Goal: Task Accomplishment & Management: Complete application form

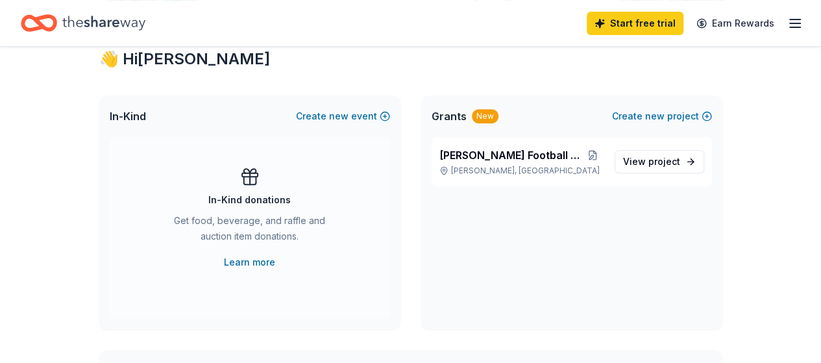
scroll to position [241, 0]
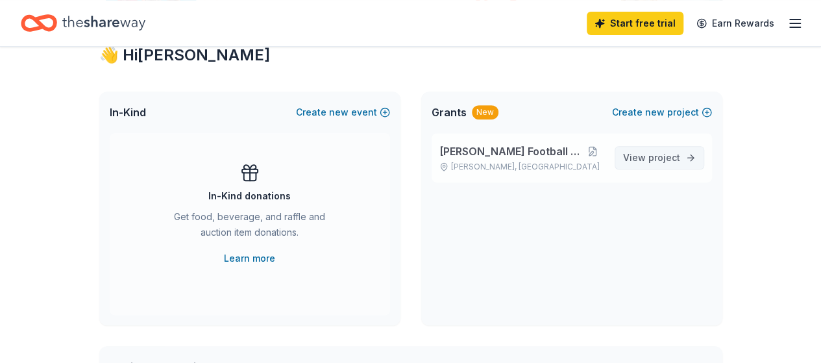
click at [659, 160] on span "project" at bounding box center [664, 157] width 32 height 11
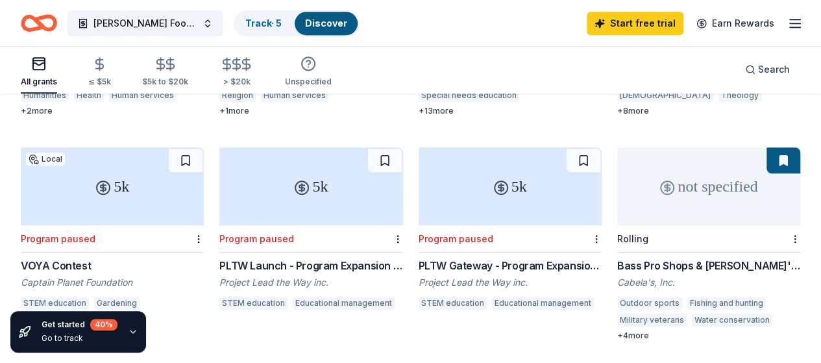
scroll to position [542, 0]
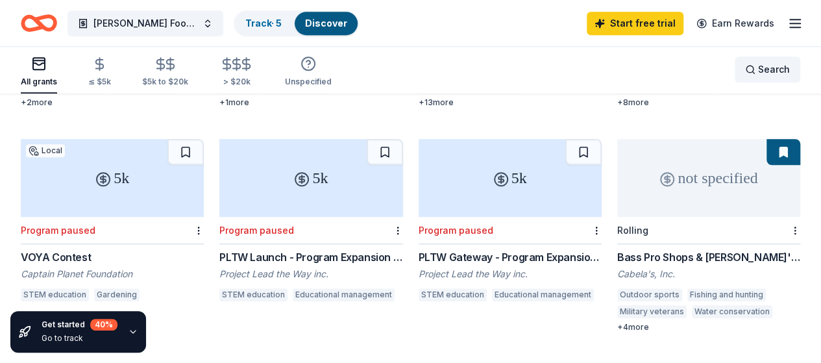
click at [745, 70] on div "Search" at bounding box center [767, 70] width 45 height 16
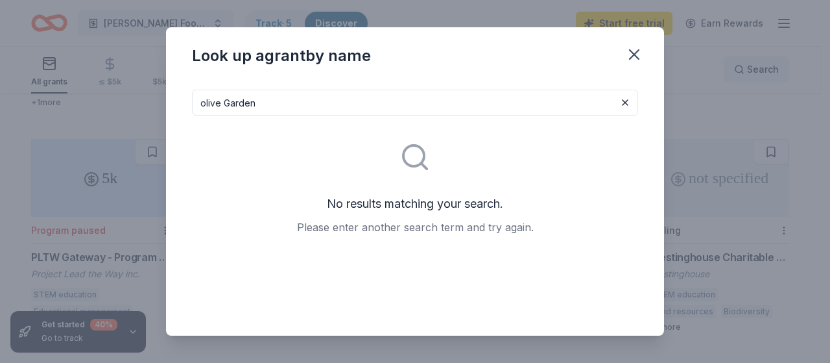
type input "olive Garden"
click at [636, 58] on icon "button" at bounding box center [634, 54] width 18 height 18
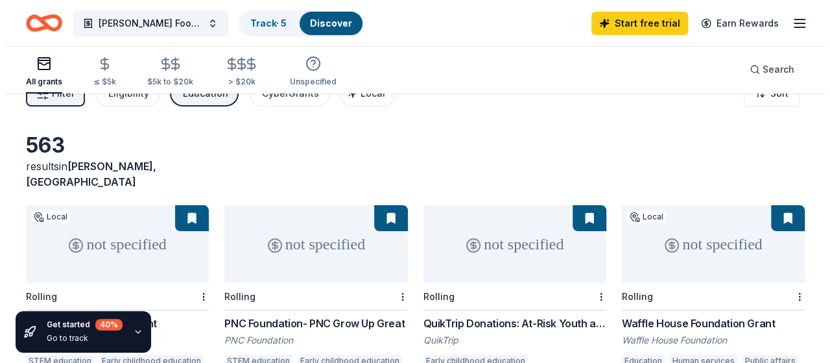
scroll to position [0, 0]
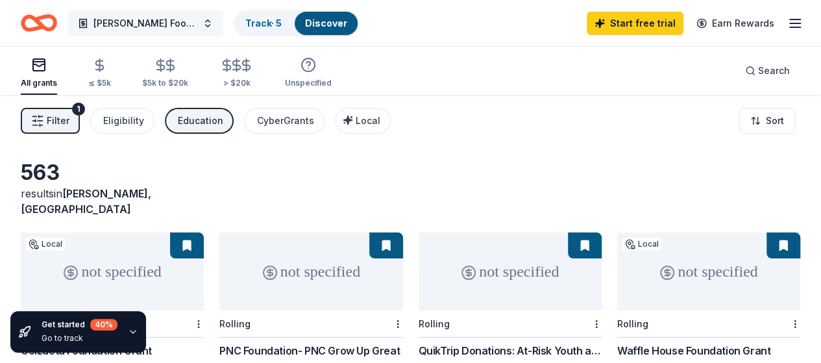
click at [156, 21] on span "[PERSON_NAME] Football Team" at bounding box center [145, 24] width 104 height 16
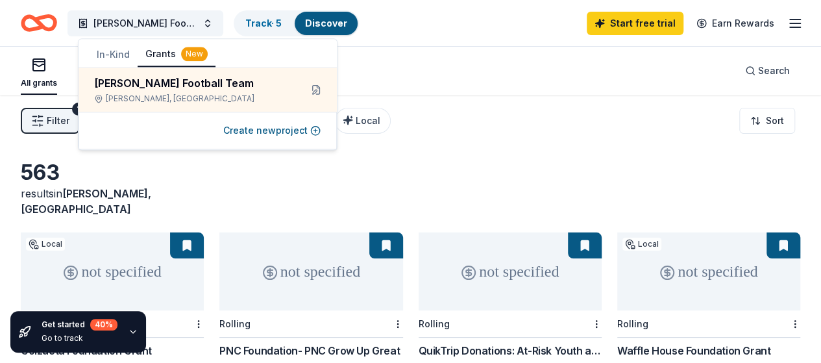
click at [158, 54] on button "Grants New" at bounding box center [177, 54] width 78 height 25
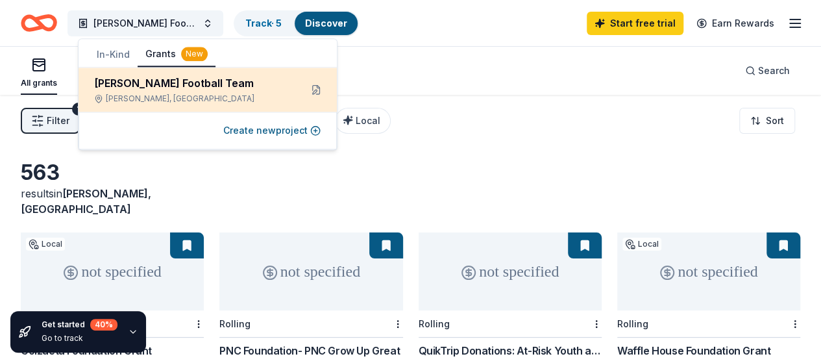
click at [143, 103] on div "[PERSON_NAME], [GEOGRAPHIC_DATA]" at bounding box center [192, 98] width 196 height 10
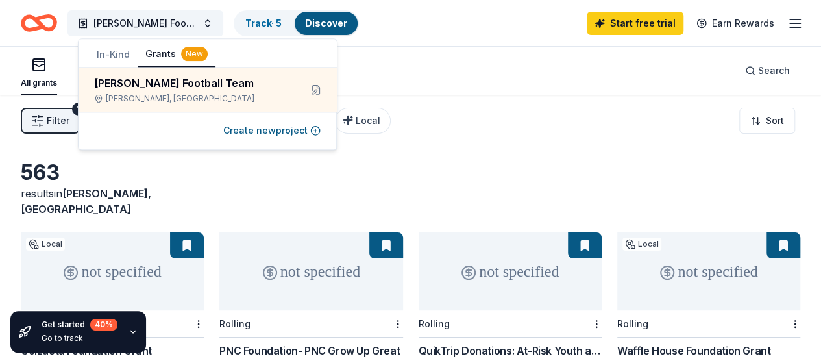
click at [157, 49] on button "Grants New" at bounding box center [177, 54] width 78 height 25
click at [193, 51] on div "New" at bounding box center [194, 54] width 27 height 14
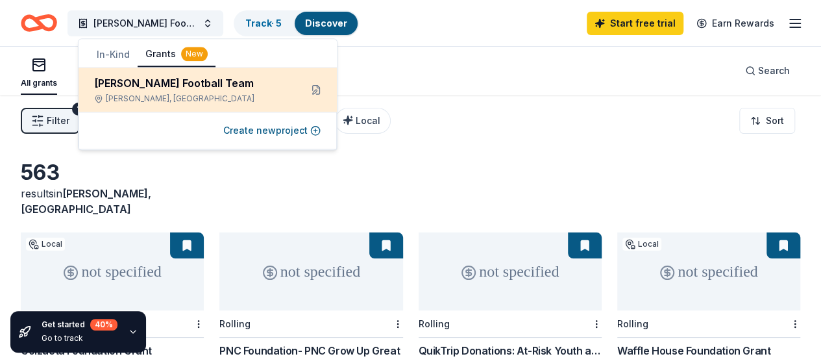
click at [205, 96] on div "[PERSON_NAME], [GEOGRAPHIC_DATA]" at bounding box center [192, 98] width 196 height 10
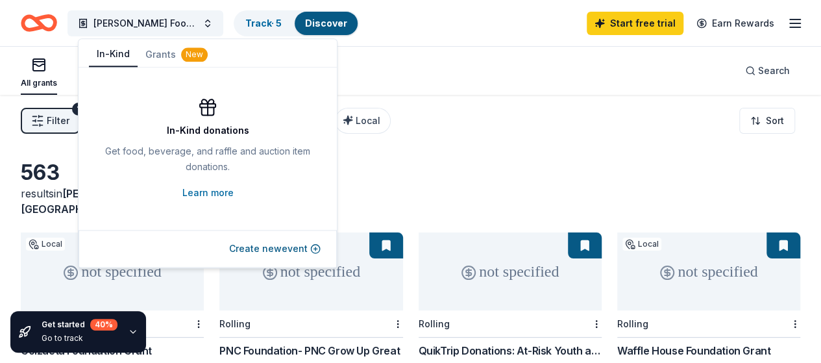
click at [111, 51] on button "In-Kind" at bounding box center [113, 54] width 49 height 25
click at [285, 247] on button "Create new event" at bounding box center [274, 249] width 91 height 16
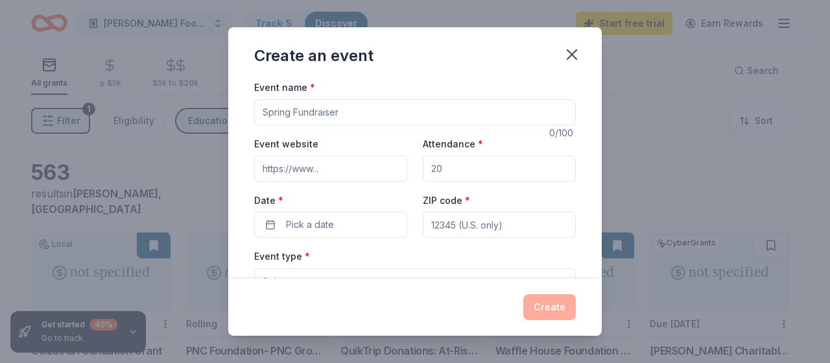
click at [357, 109] on input "Event name *" at bounding box center [415, 112] width 322 height 26
type input "[PERSON_NAME] HIgh School Senior Football"
click at [463, 170] on input "Attendance *" at bounding box center [499, 169] width 153 height 26
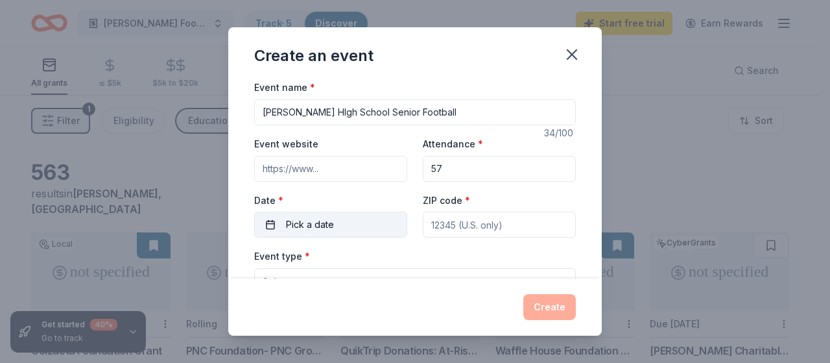
type input "57"
click at [328, 221] on span "Pick a date" at bounding box center [310, 225] width 48 height 16
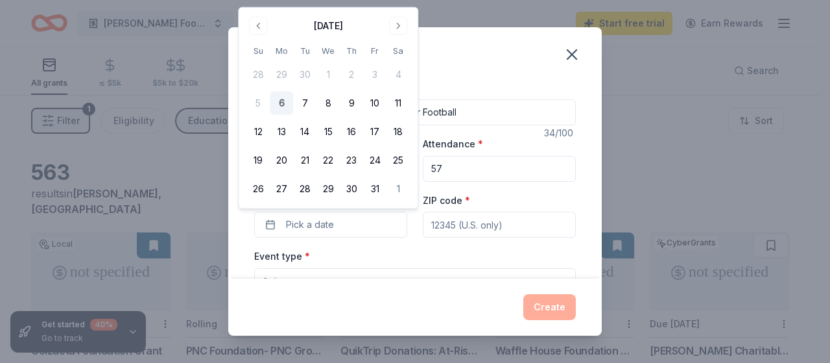
drag, startPoint x: 328, startPoint y: 221, endPoint x: 453, endPoint y: 91, distance: 179.9
click at [625, 132] on div "Create an event Event name * [PERSON_NAME] School Senior Football 34 /100 Event…" at bounding box center [415, 181] width 830 height 363
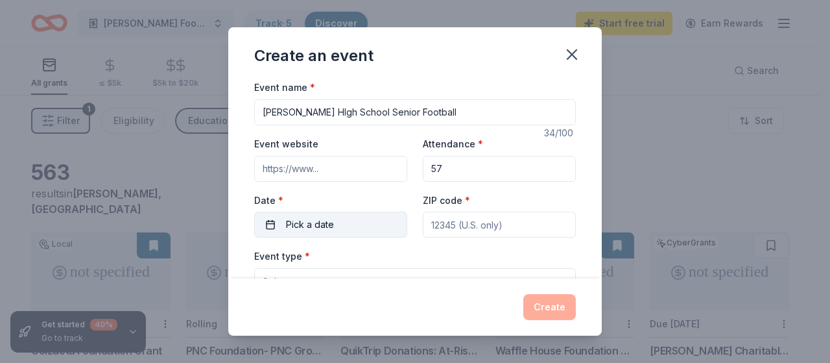
click at [319, 215] on button "Pick a date" at bounding box center [330, 224] width 153 height 26
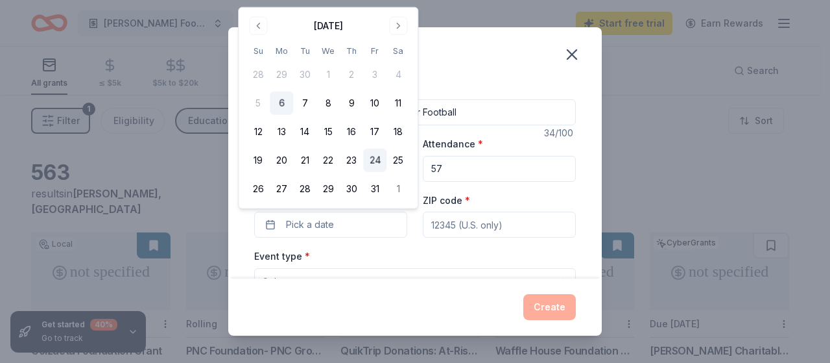
click at [379, 159] on button "24" at bounding box center [374, 160] width 23 height 23
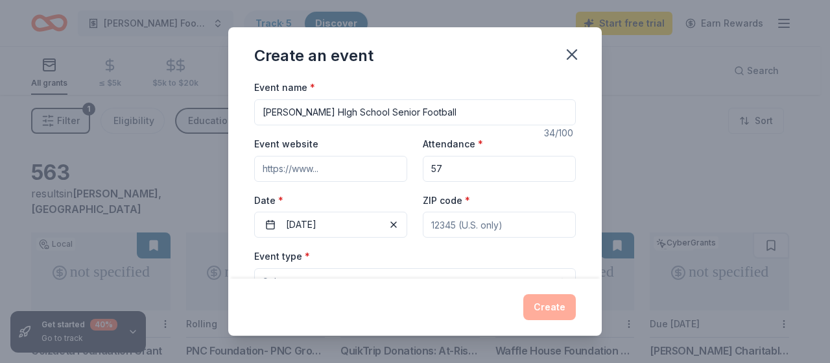
click at [462, 227] on input "ZIP code *" at bounding box center [499, 224] width 153 height 26
type input "30253"
type input "[STREET_ADDRESS]"
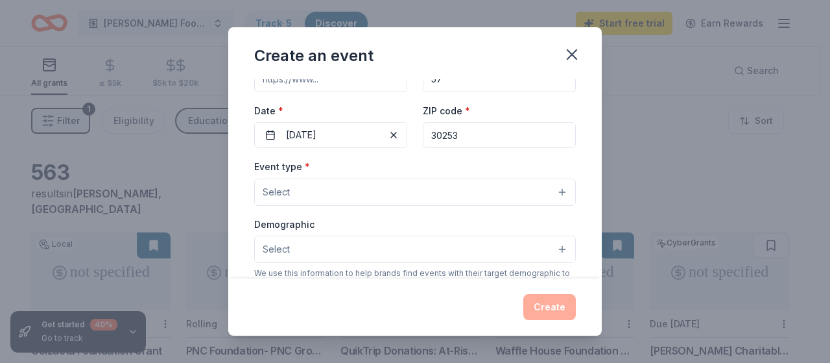
scroll to position [144, 0]
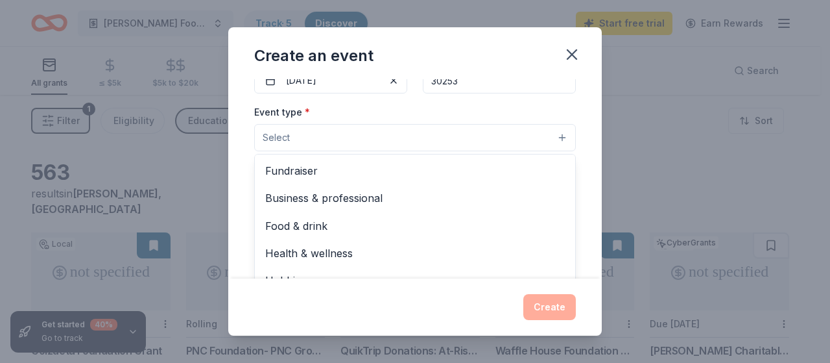
click at [552, 136] on button "Select" at bounding box center [415, 137] width 322 height 27
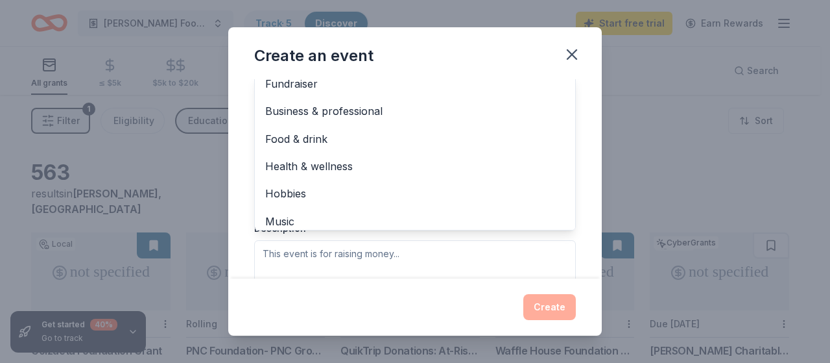
scroll to position [0, 0]
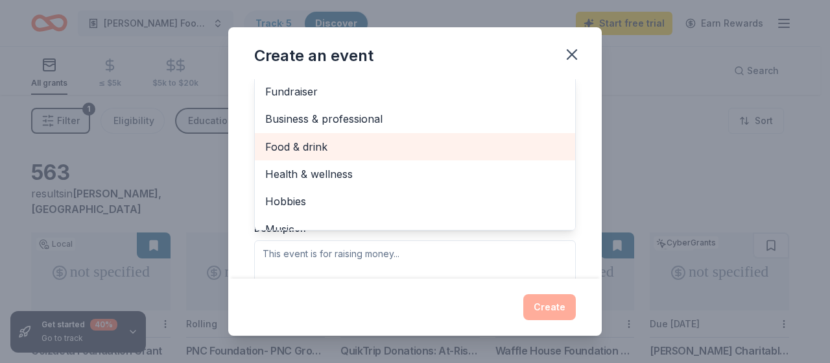
click at [345, 139] on span "Food & drink" at bounding box center [415, 146] width 300 height 17
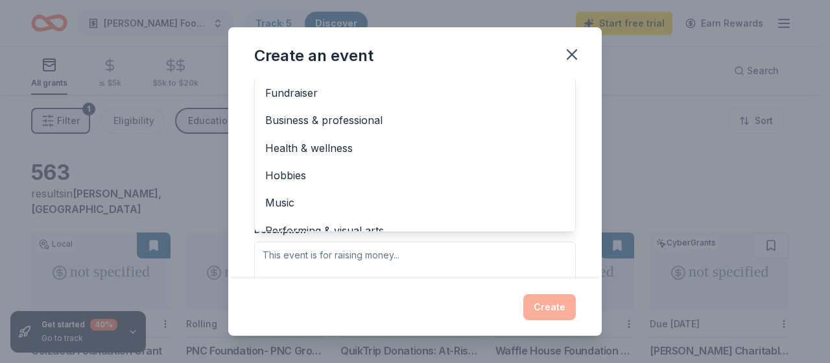
click at [577, 115] on div "Event name * [PERSON_NAME] School Senior Football 34 /100 Event website Attenda…" at bounding box center [415, 178] width 374 height 199
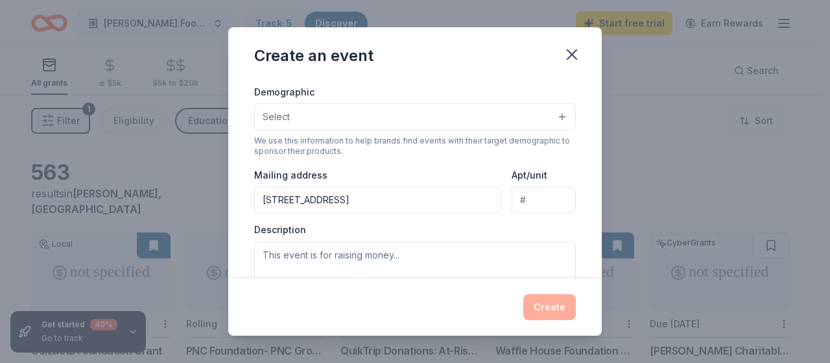
scroll to position [102, 0]
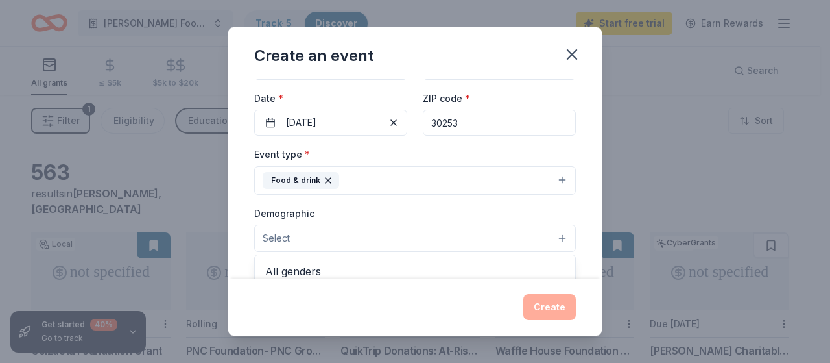
click at [390, 233] on button "Select" at bounding box center [415, 237] width 322 height 27
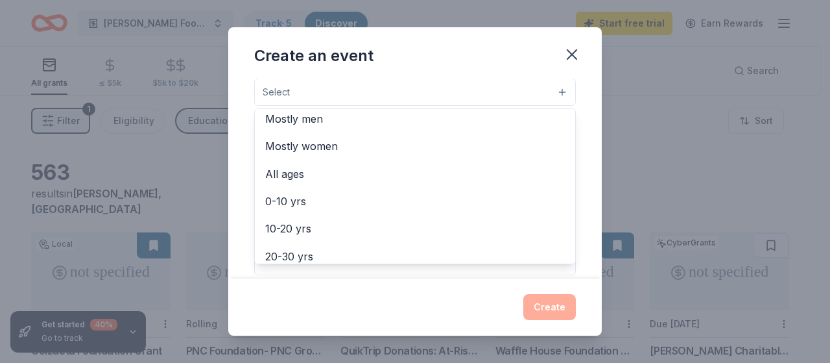
scroll to position [26, 0]
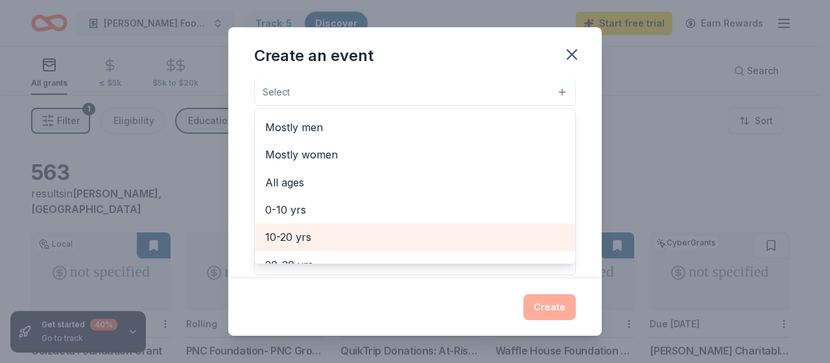
click at [292, 235] on span "10-20 yrs" at bounding box center [415, 236] width 300 height 17
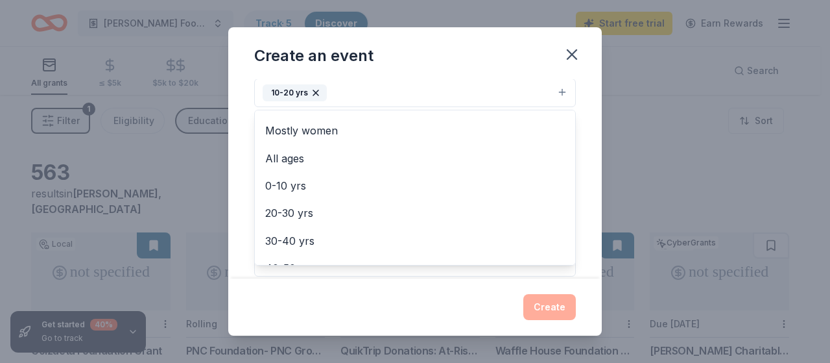
scroll to position [52, 0]
click at [575, 234] on div "Event name * [PERSON_NAME] HIgh School Senior Football 34 /100 Event website At…" at bounding box center [415, 178] width 374 height 199
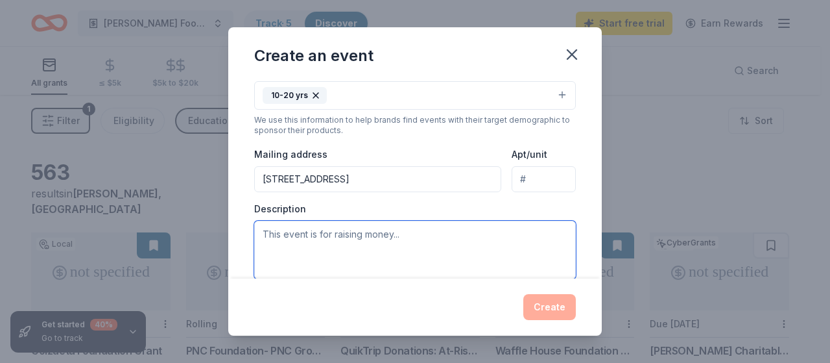
click at [412, 232] on textarea at bounding box center [415, 250] width 322 height 58
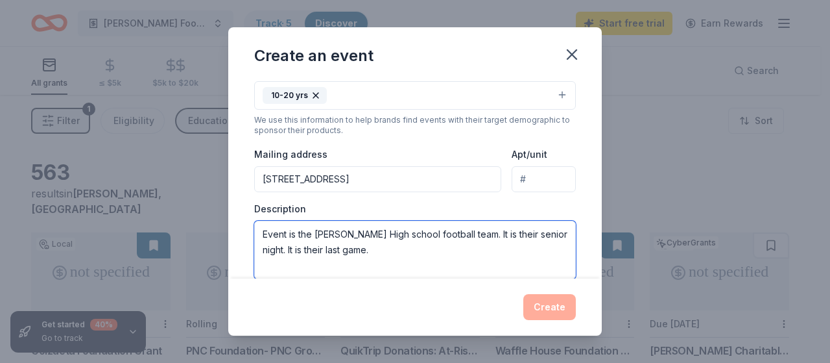
type textarea "Event is the [PERSON_NAME] High school football team. It is their senior night.…"
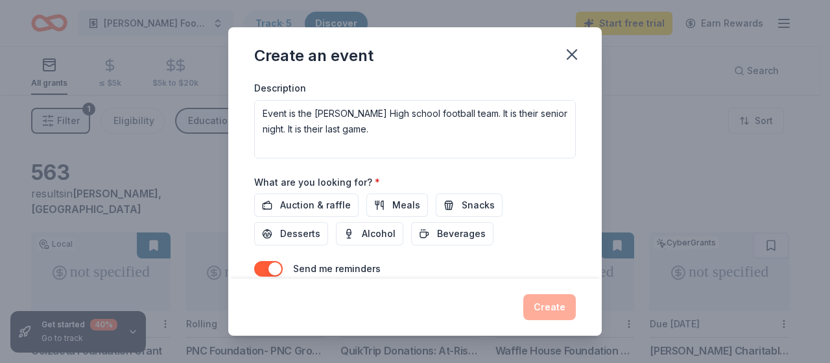
scroll to position [401, 0]
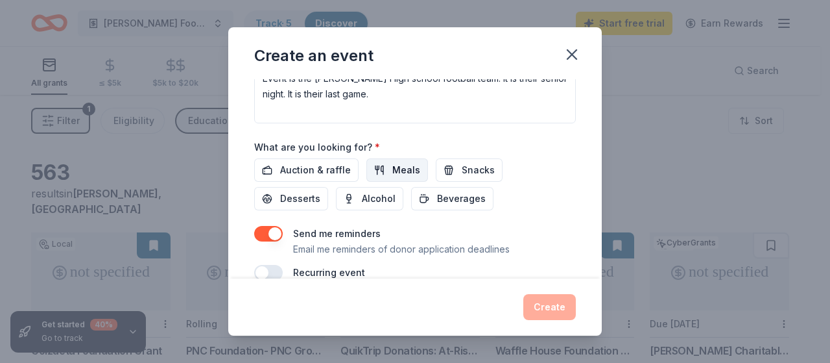
click at [374, 165] on button "Meals" at bounding box center [398, 169] width 62 height 23
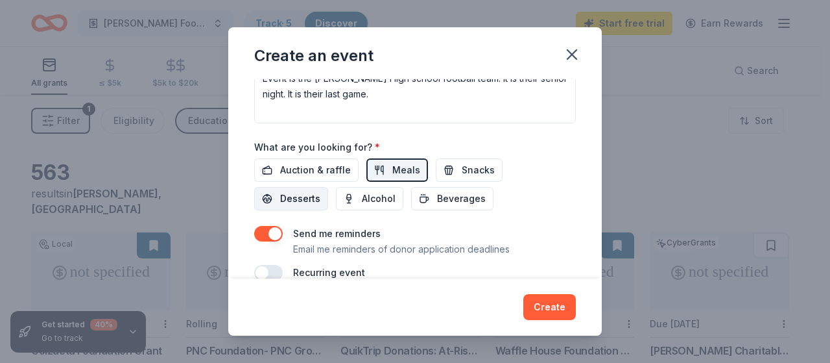
click at [304, 191] on span "Desserts" at bounding box center [300, 199] width 40 height 16
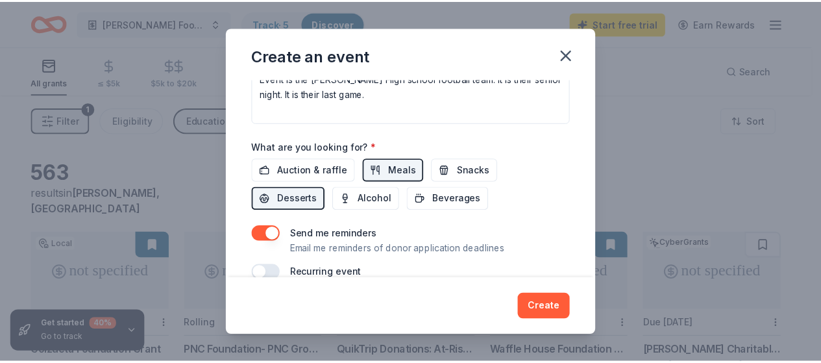
scroll to position [420, 0]
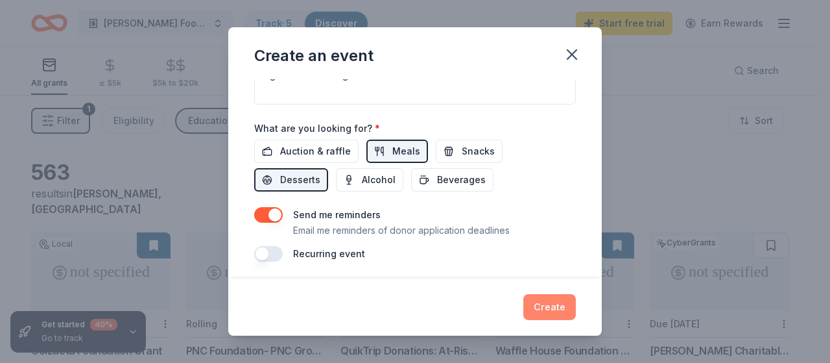
click at [538, 300] on button "Create" at bounding box center [550, 307] width 53 height 26
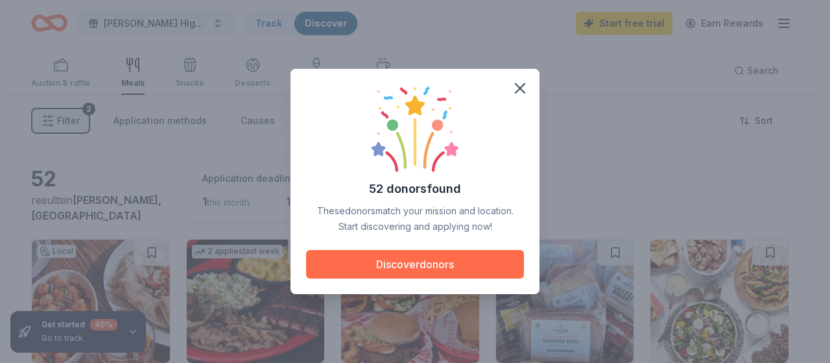
click at [469, 261] on button "Discover donors" at bounding box center [415, 264] width 218 height 29
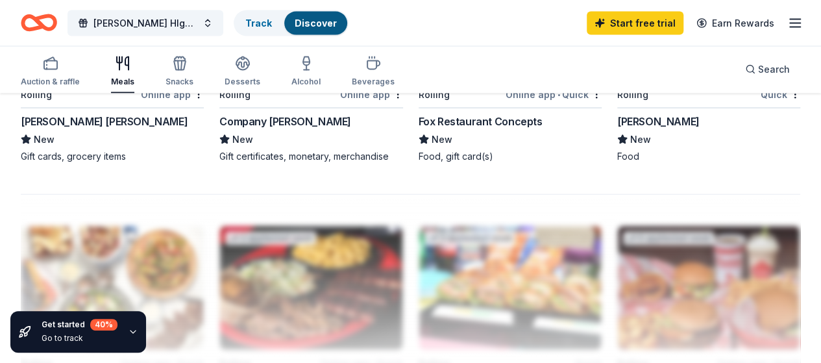
scroll to position [1240, 0]
